Goal: Information Seeking & Learning: Understand process/instructions

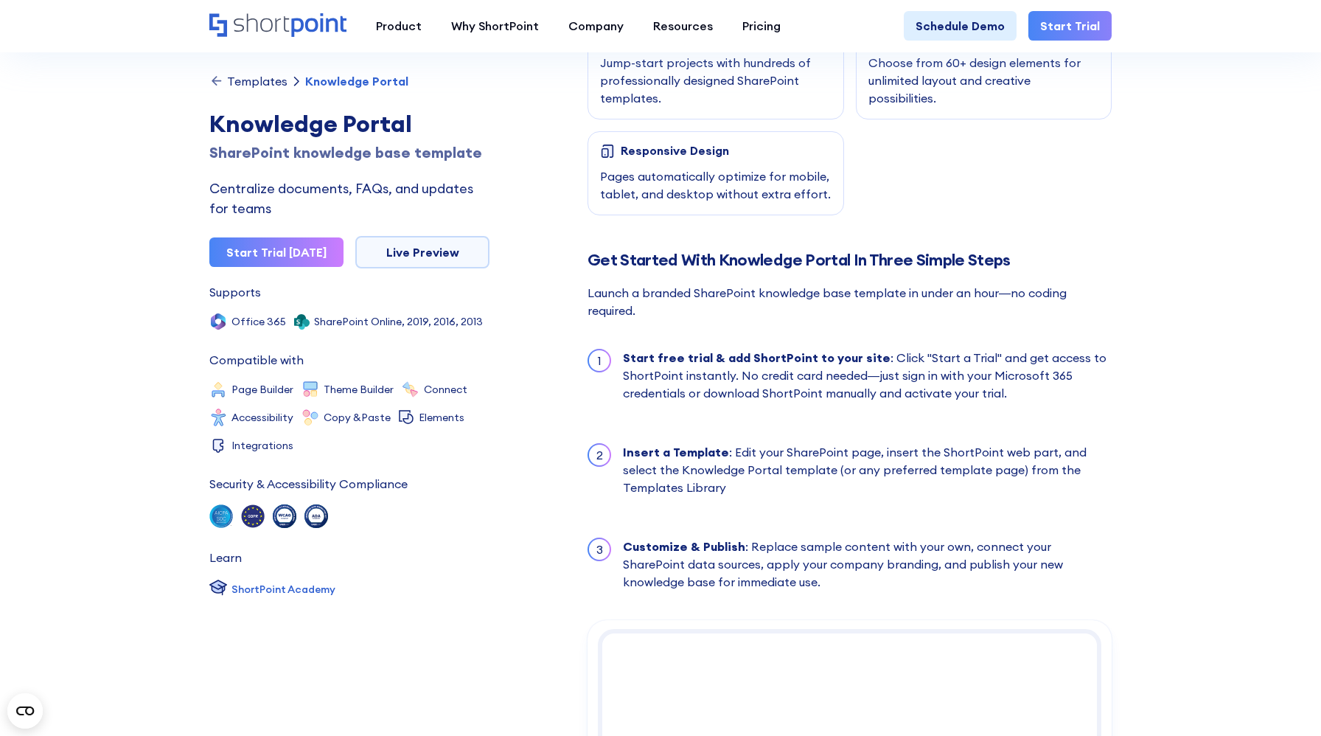
scroll to position [1213, 0]
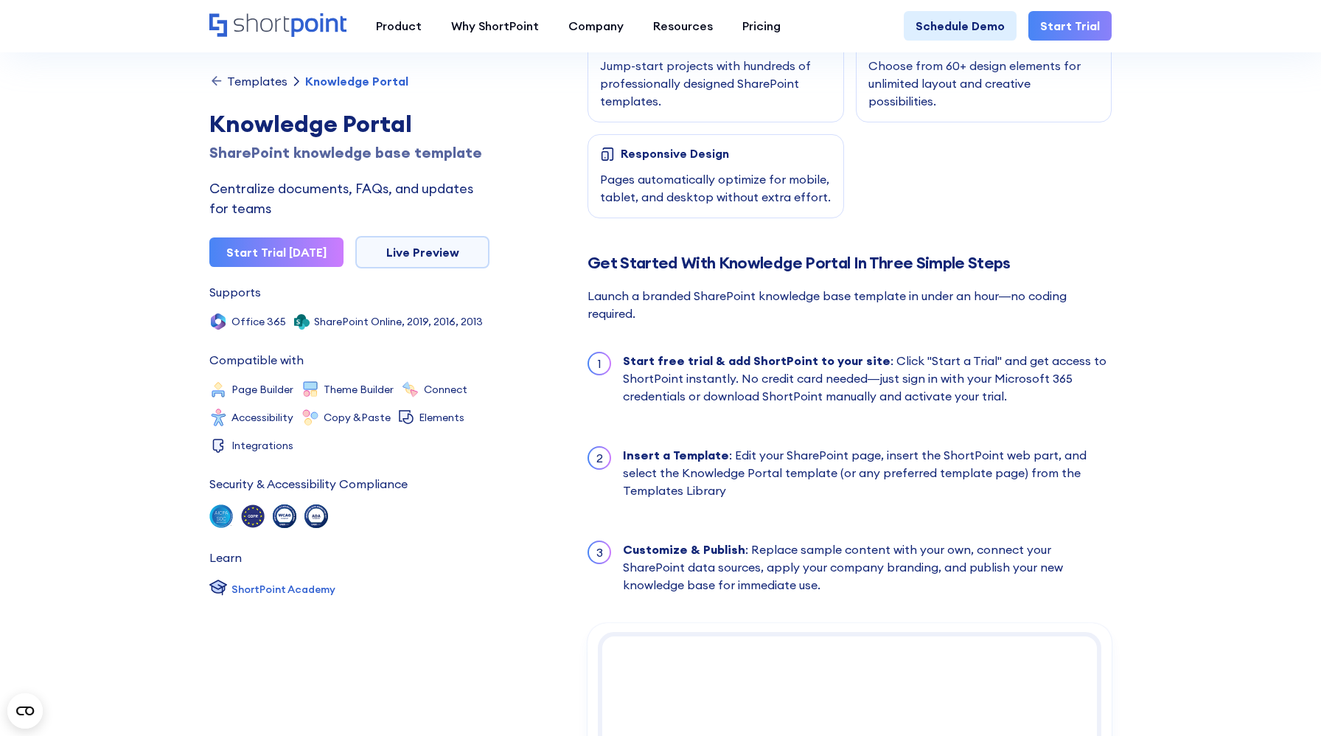
click at [194, 142] on section "Templates Knowledge Portal Knowledge Portal SharePoint knowledge base template …" at bounding box center [660, 207] width 1321 height 2781
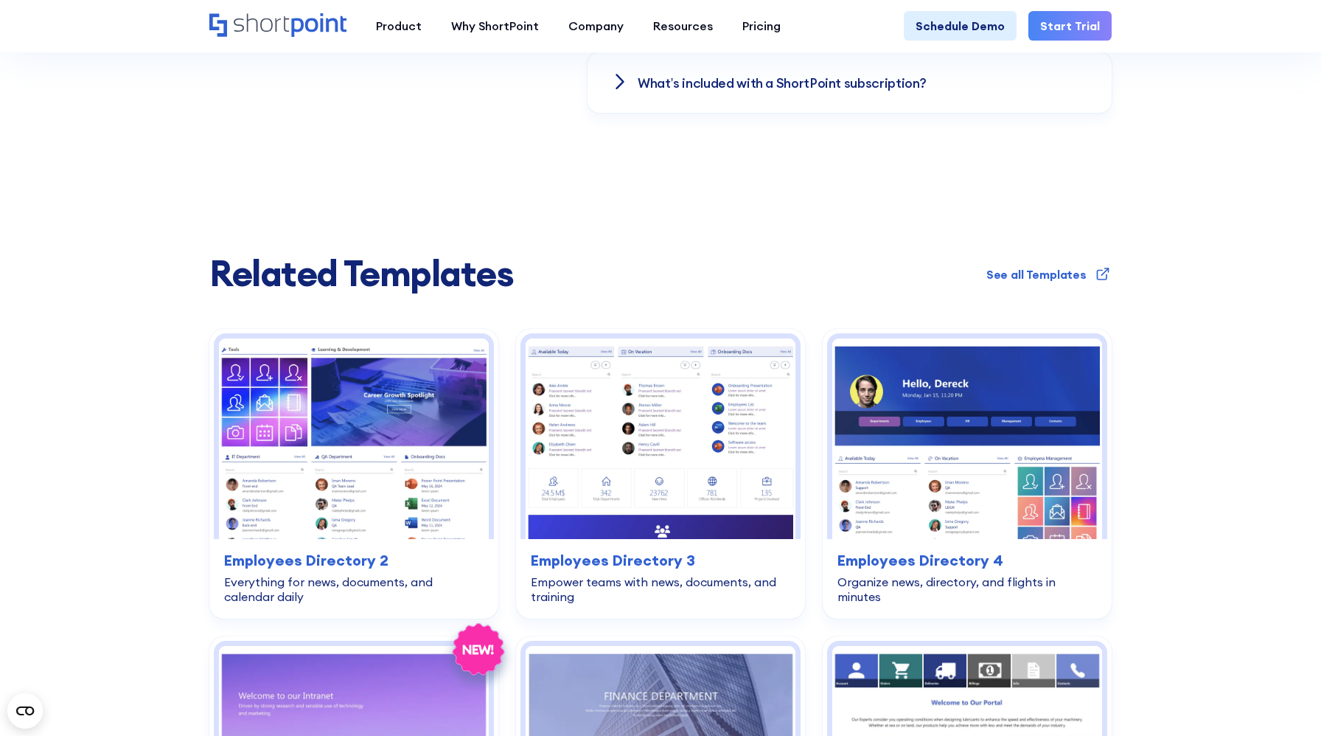
scroll to position [2970, 0]
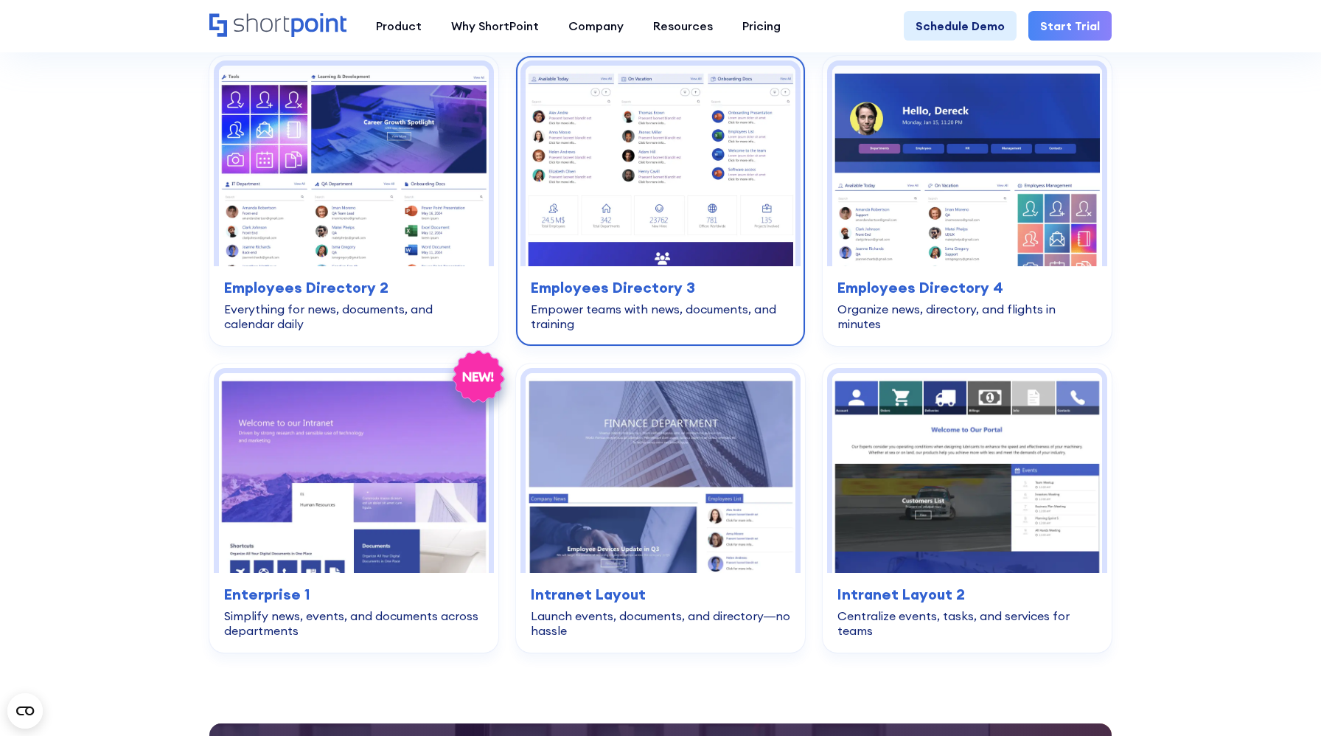
click at [656, 285] on h3 "Employees Directory 3" at bounding box center [661, 288] width 260 height 22
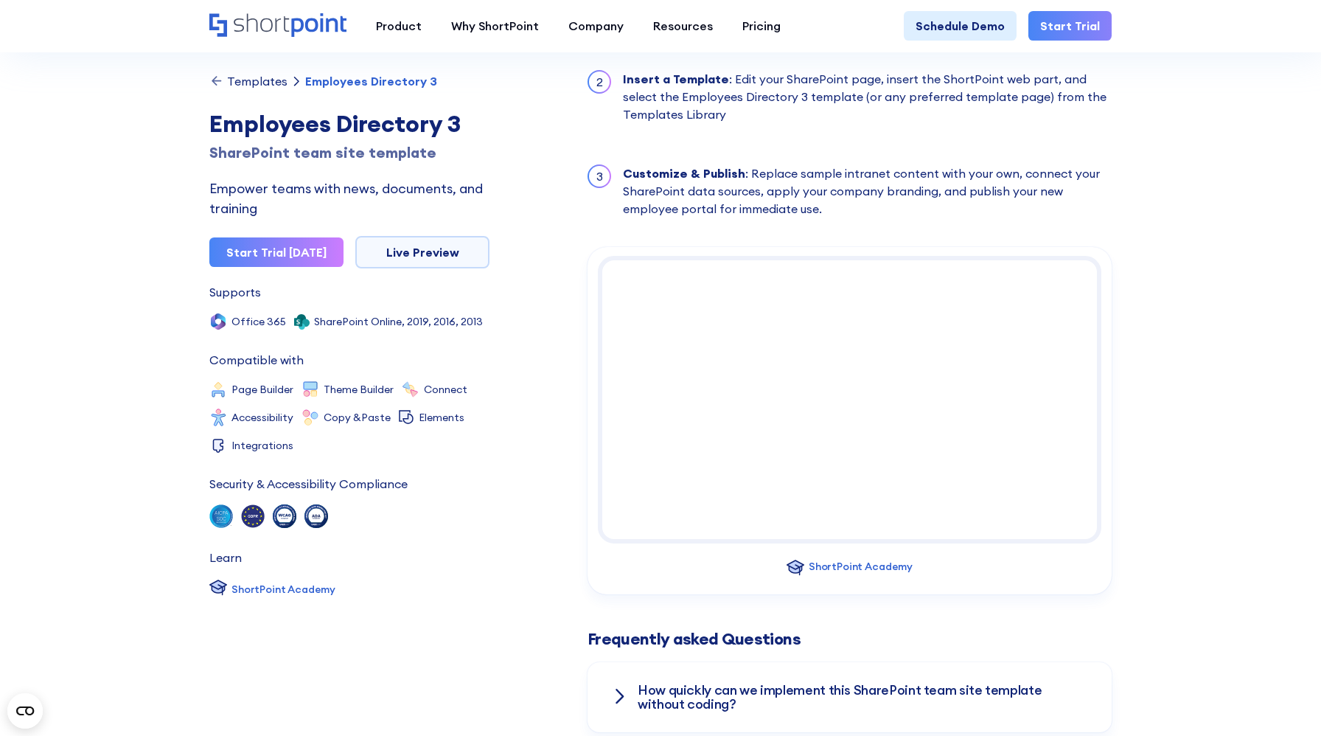
scroll to position [1529, 0]
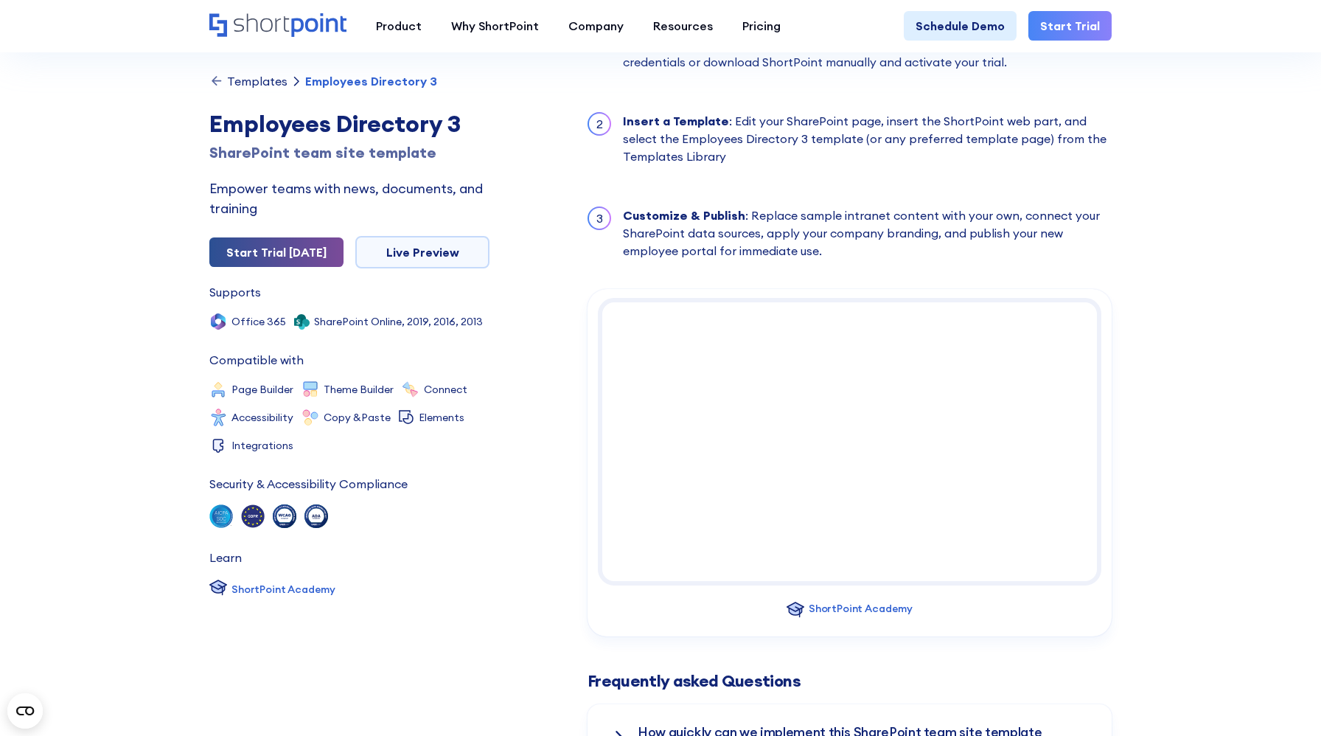
click at [317, 259] on link "Start Trial [DATE]" at bounding box center [276, 251] width 134 height 29
click at [391, 254] on link "Live Preview" at bounding box center [422, 252] width 134 height 32
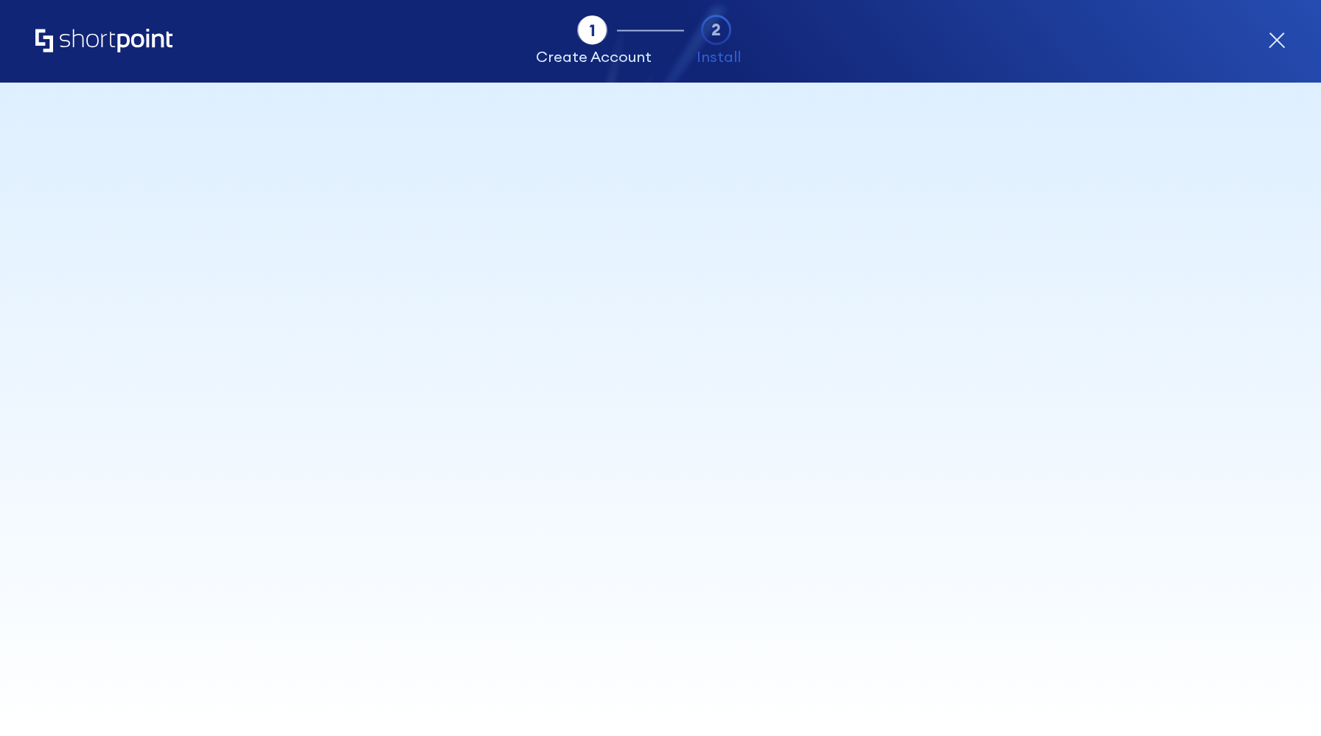
select select "+234"
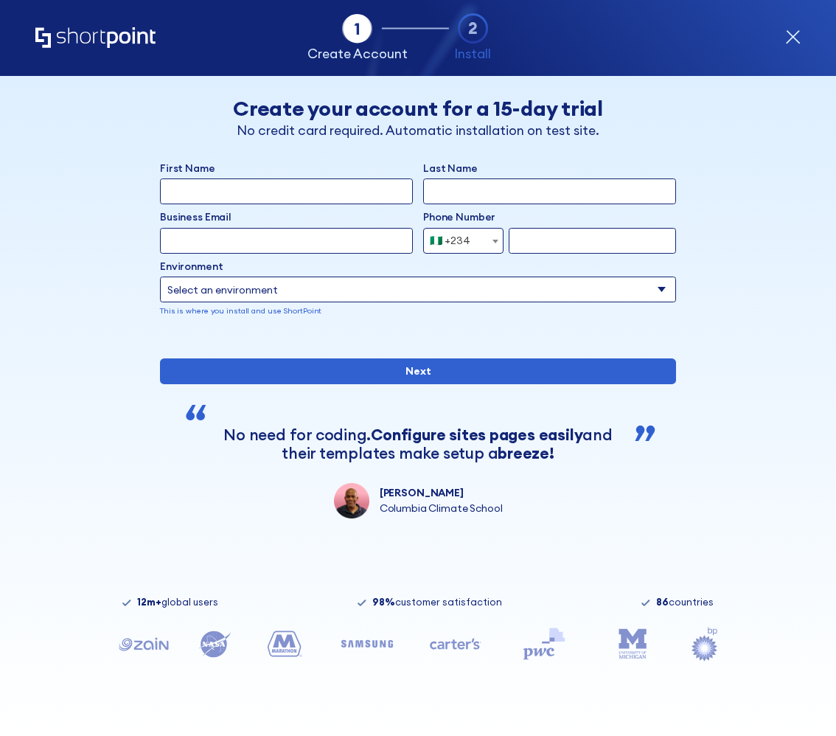
click at [661, 293] on select "Select an environment Microsoft 365 SharePoint Online SharePoint Subscription E…" at bounding box center [418, 290] width 516 height 26
click at [590, 288] on select "Select an environment Microsoft 365 SharePoint Online SharePoint Subscription E…" at bounding box center [418, 290] width 516 height 26
select select "SharePoint SE"
click at [160, 277] on select "Select an environment Microsoft 365 SharePoint Online SharePoint Subscription E…" at bounding box center [418, 290] width 516 height 26
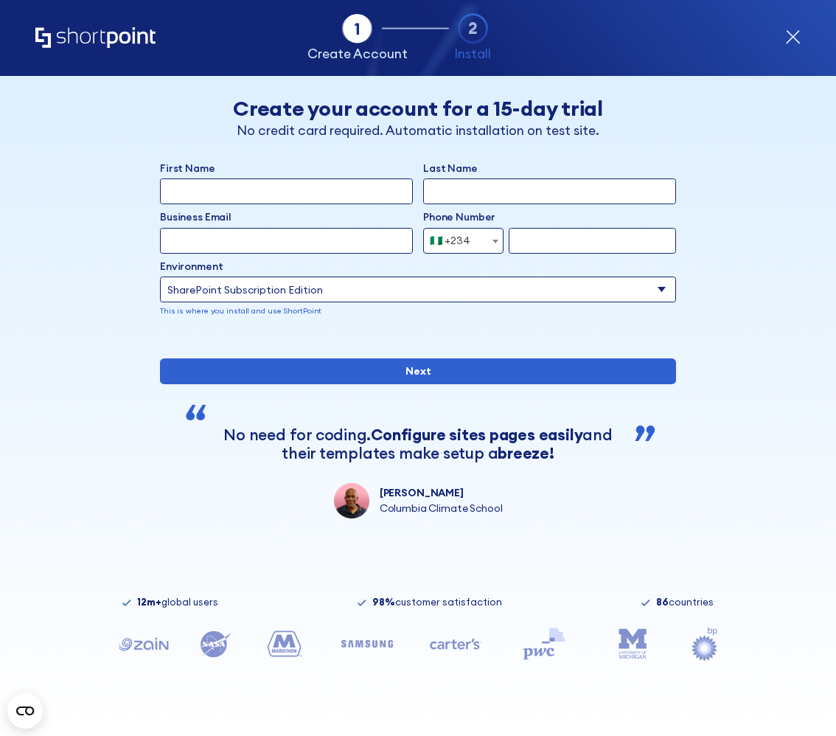
click at [431, 295] on select "Select an environment Microsoft 365 SharePoint Online SharePoint Subscription E…" at bounding box center [418, 290] width 516 height 26
click at [462, 282] on select "Select an environment Microsoft 365 SharePoint Online SharePoint Subscription E…" at bounding box center [418, 290] width 516 height 26
click at [405, 285] on select "Select an environment Microsoft 365 SharePoint Online SharePoint Subscription E…" at bounding box center [418, 290] width 516 height 26
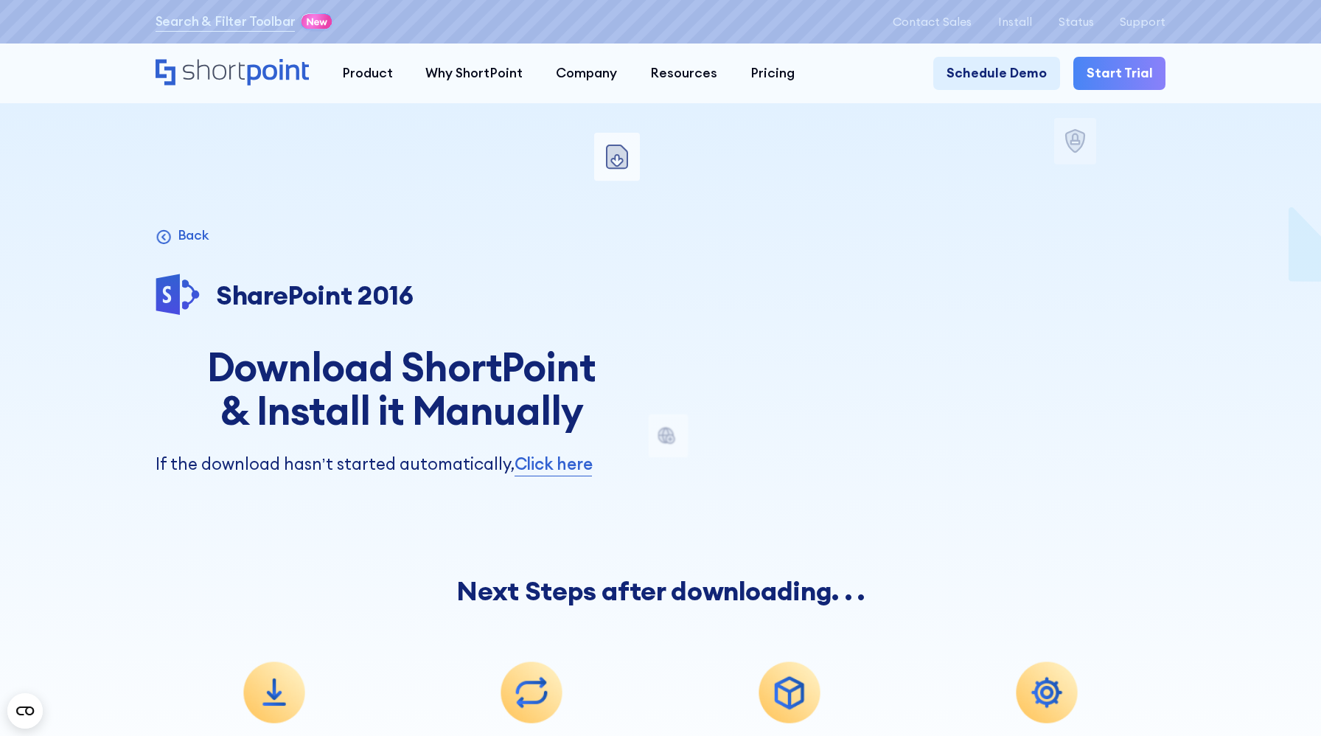
click at [252, 157] on div "invite a user to install steps after download Microsoft 365 SharePoint Online S…" at bounding box center [661, 432] width 1011 height 865
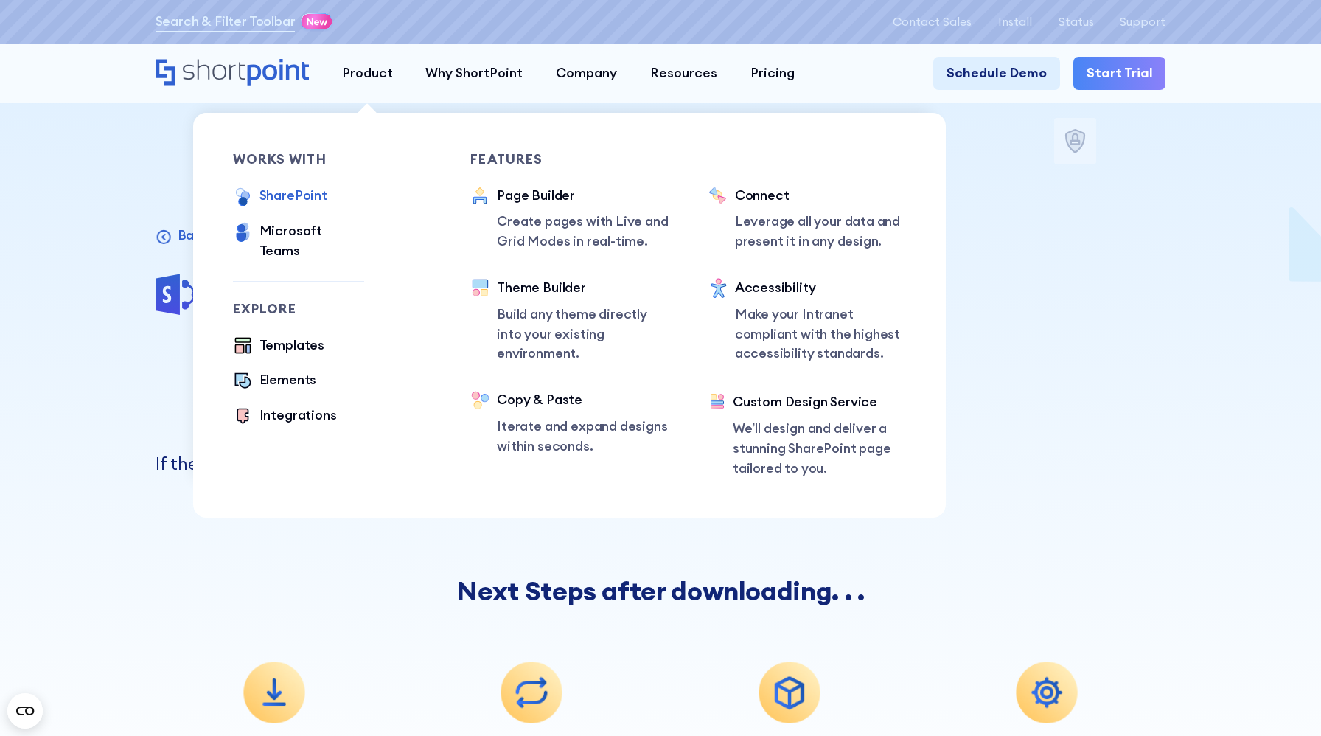
click at [306, 189] on div "SharePoint" at bounding box center [294, 196] width 68 height 20
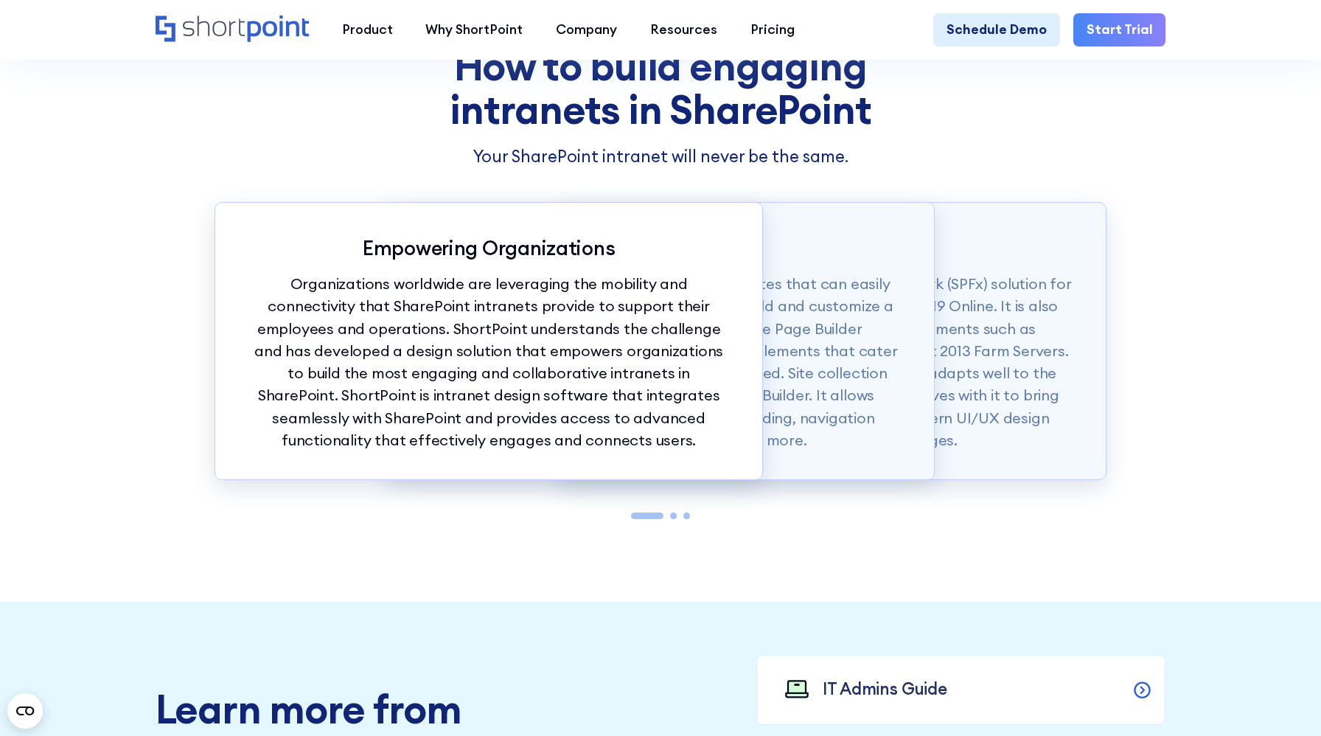
scroll to position [1542, 0]
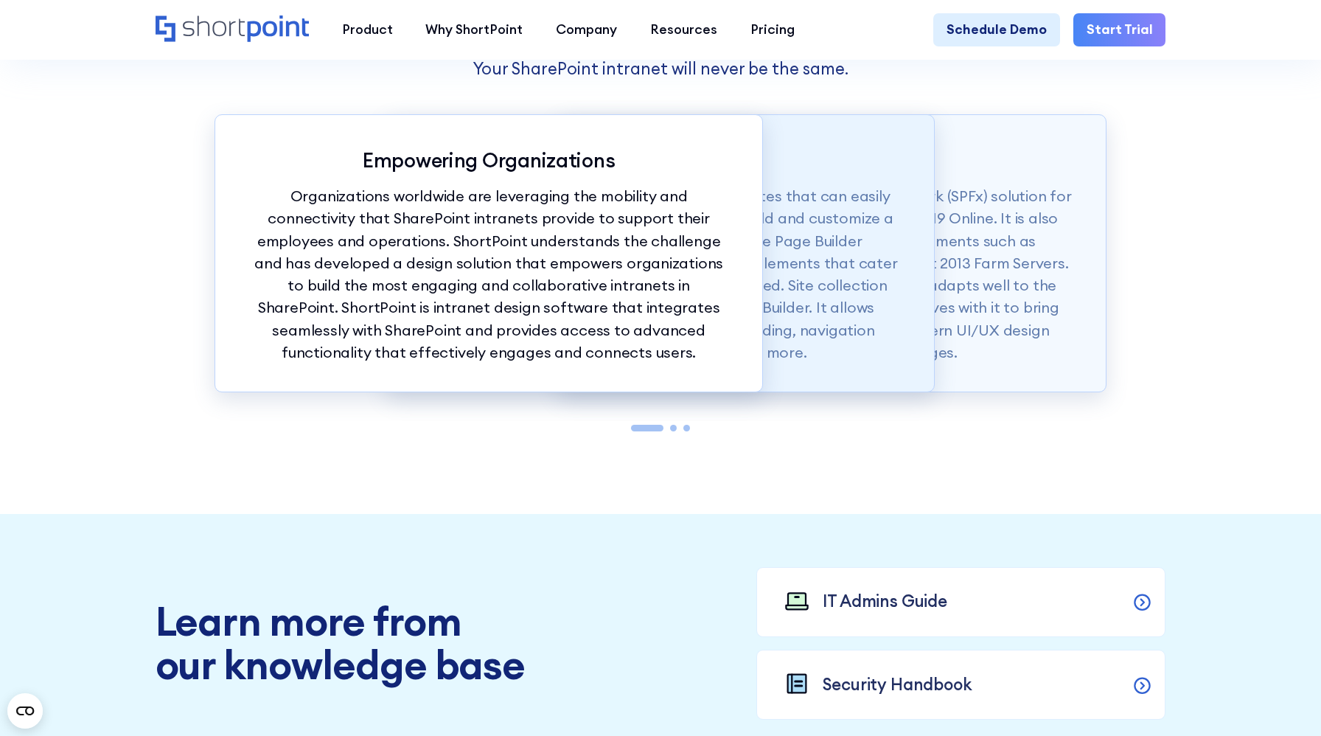
click at [891, 305] on p "ShortPoint also offers modern intranet templates that can easily be copied into…" at bounding box center [660, 274] width 481 height 178
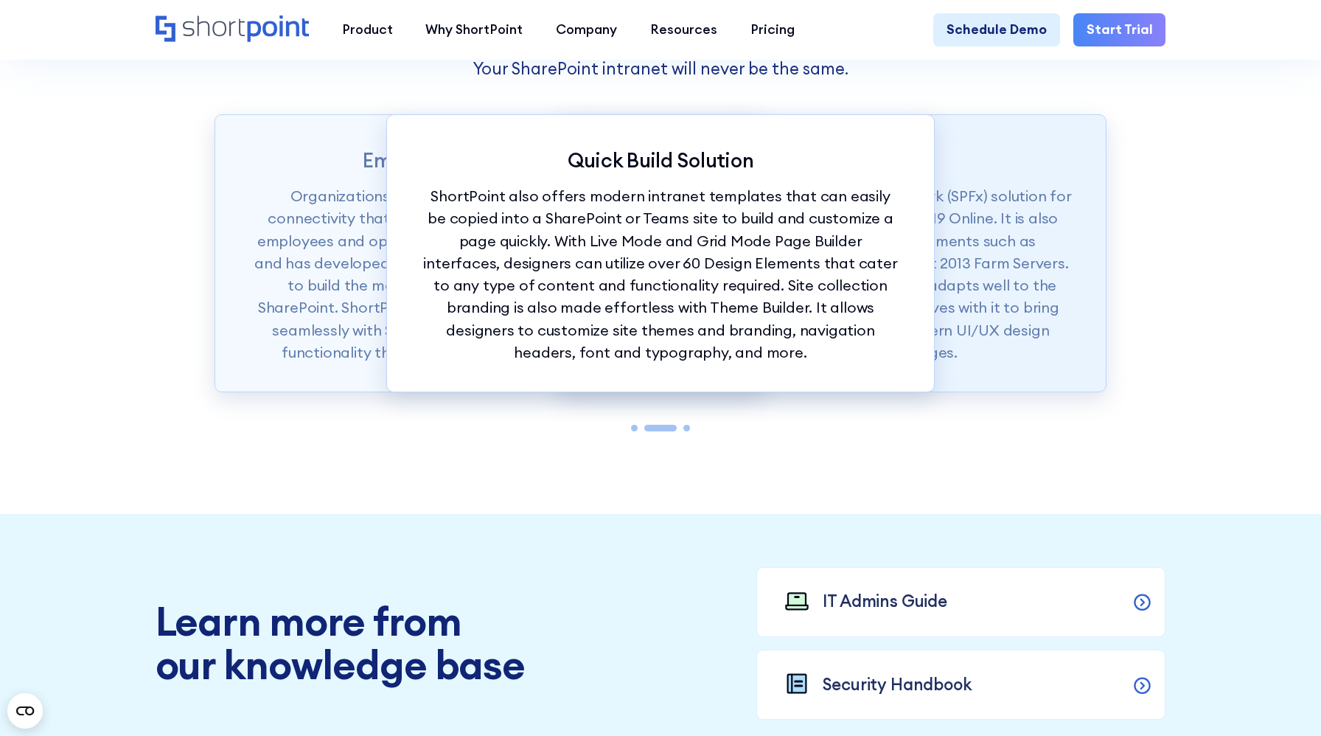
click at [970, 313] on p "ShortPoint is available as a SharePoint Framework (SPFx) solution for SharePoin…" at bounding box center [832, 274] width 481 height 178
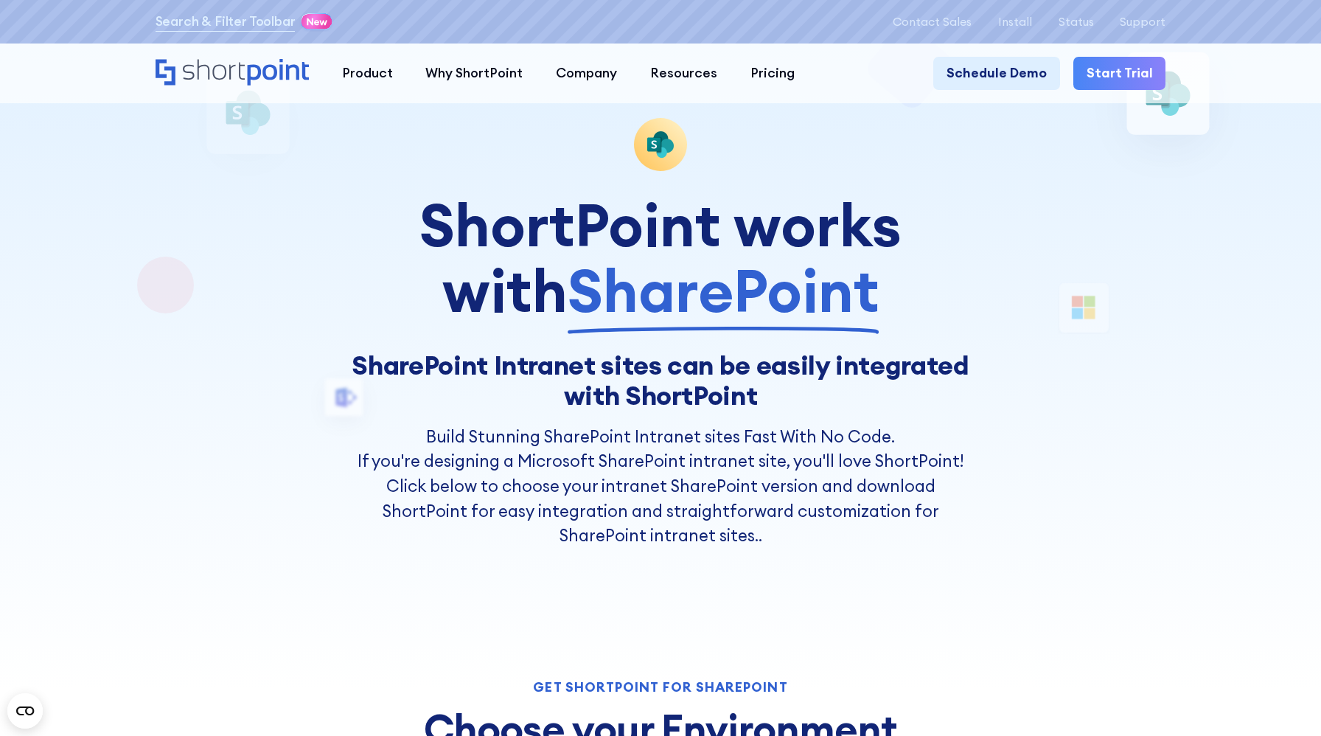
scroll to position [0, 0]
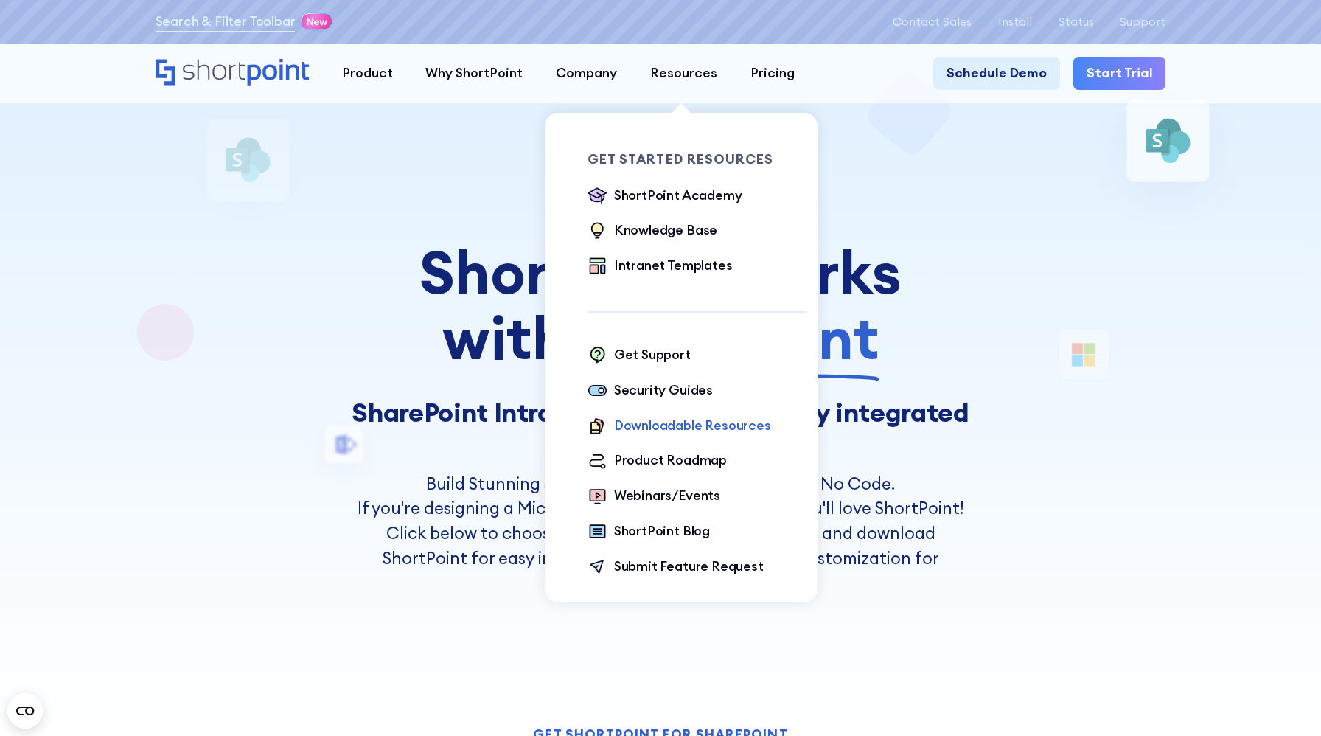
click at [664, 421] on div "Downloadable Resources" at bounding box center [692, 426] width 157 height 20
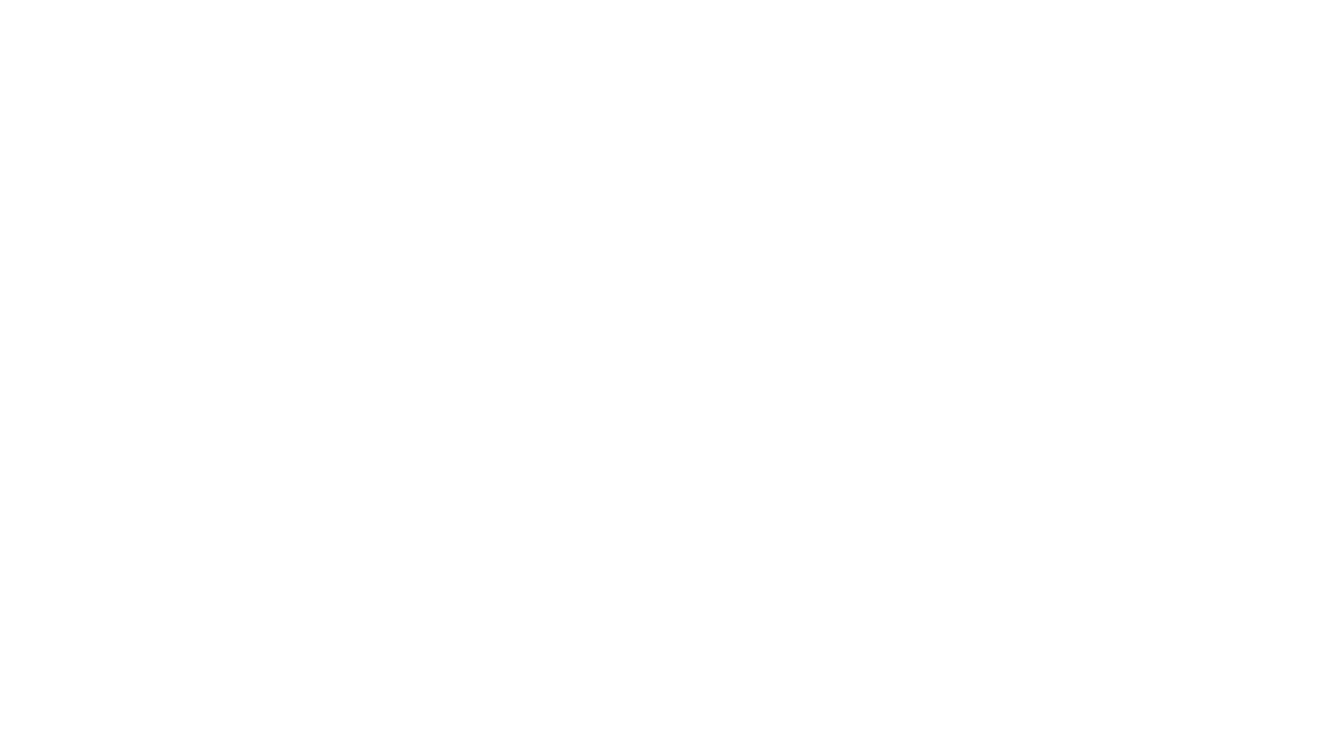
scroll to position [2734, 0]
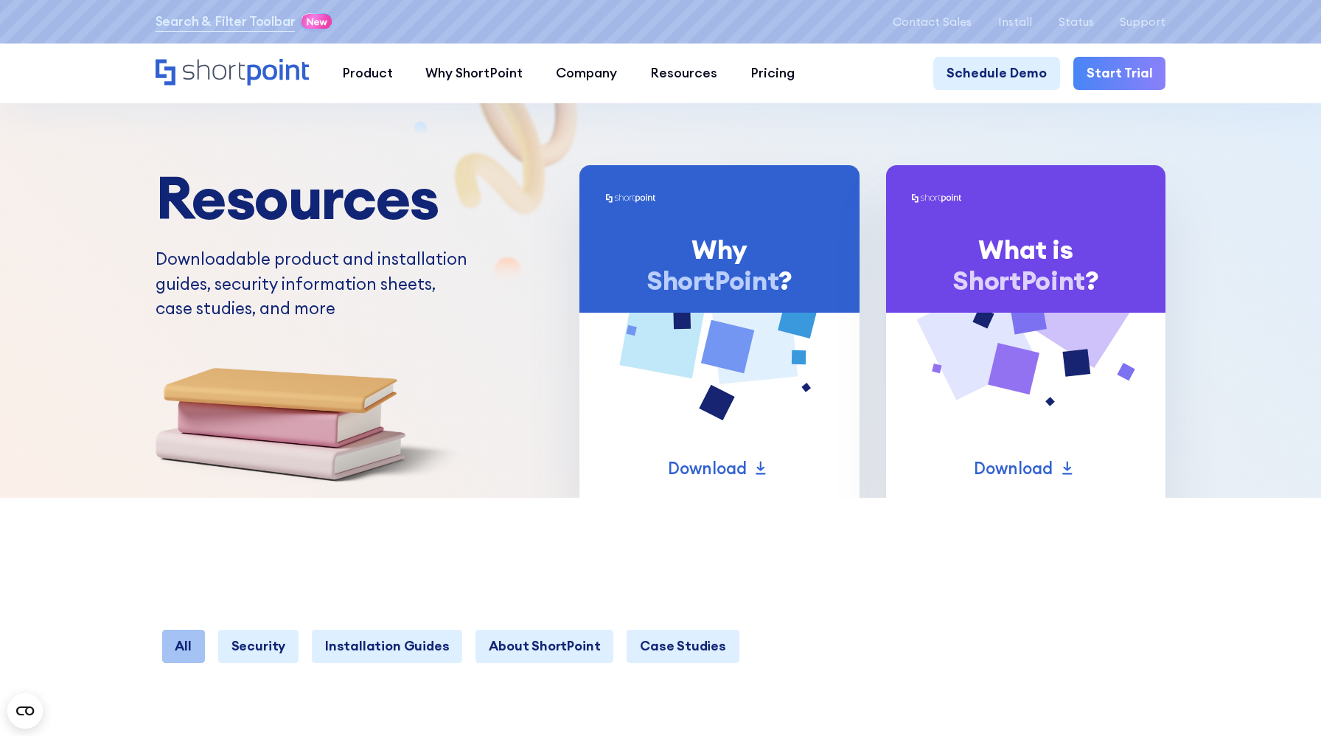
scroll to position [860, 0]
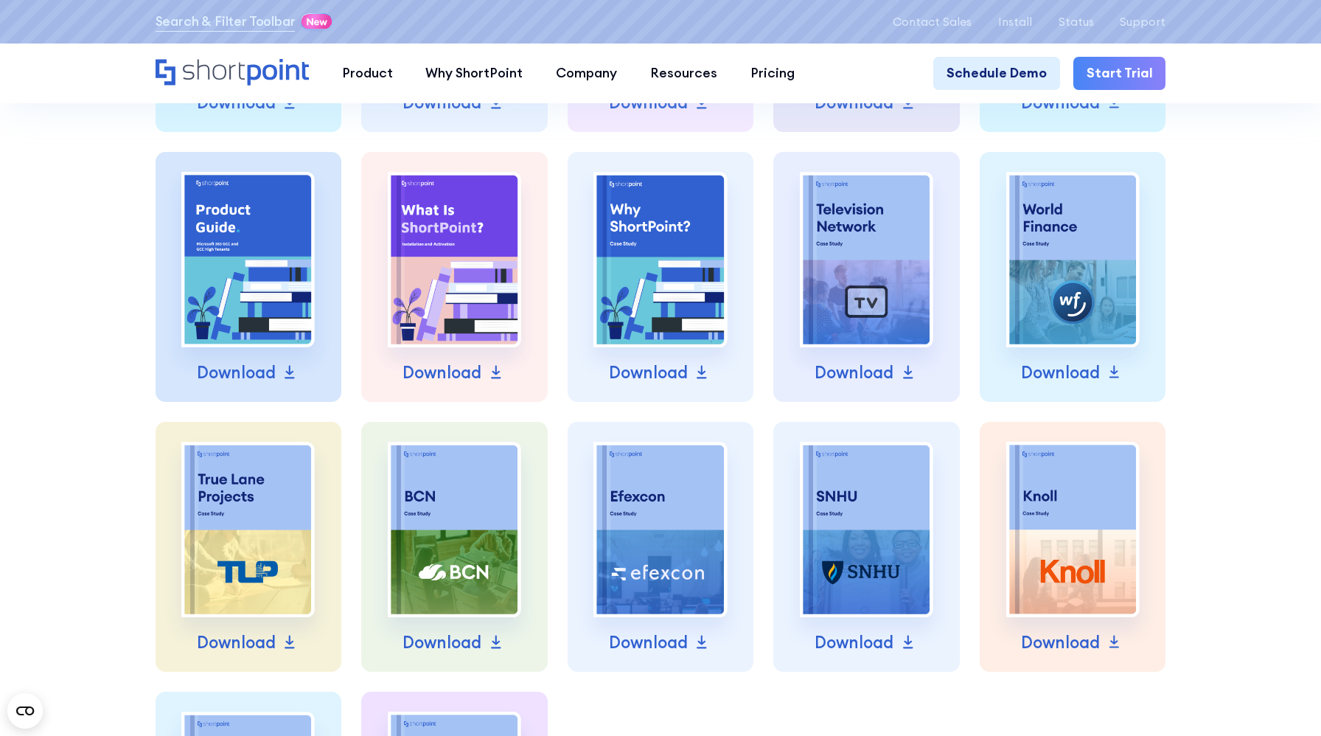
click at [100, 277] on div "All Security Installation Guides About ShortPoint Case Studies Learn more about…" at bounding box center [660, 356] width 1321 height 1436
